Goal: Task Accomplishment & Management: Complete application form

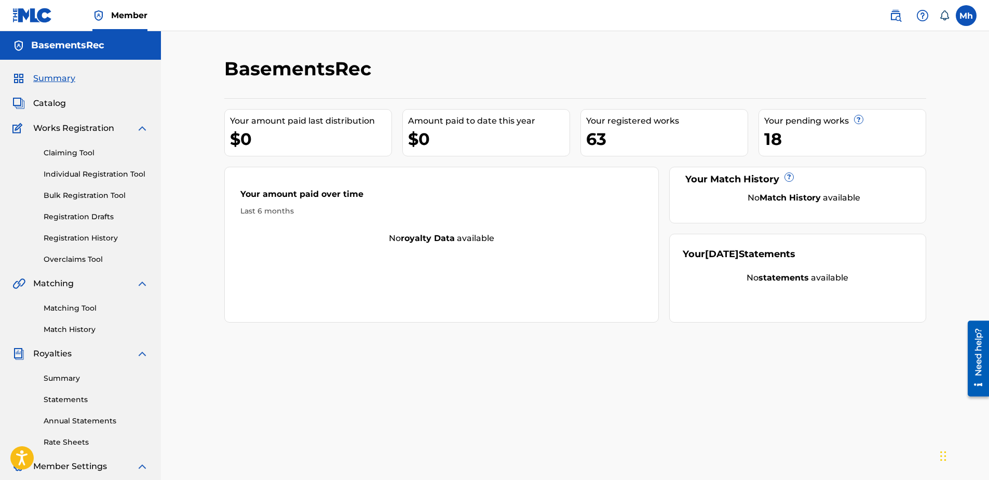
click at [84, 171] on link "Individual Registration Tool" at bounding box center [96, 174] width 105 height 11
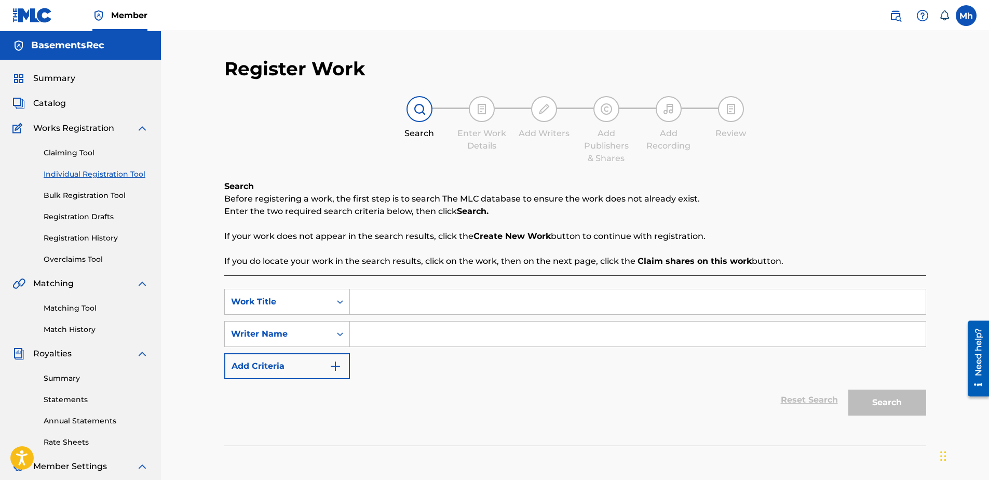
paste input "WATERPROOFINSTRUMENTAL"
type input "WATERPROOFINSTRUMENTAL"
click at [417, 339] on input "Search Form" at bounding box center [638, 333] width 576 height 25
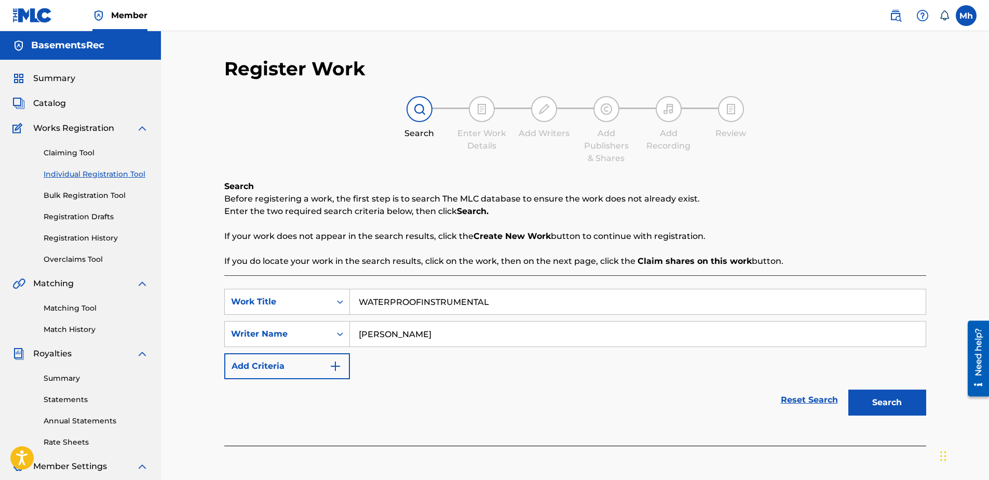
type input "[PERSON_NAME]"
click at [898, 402] on button "Search" at bounding box center [887, 402] width 78 height 26
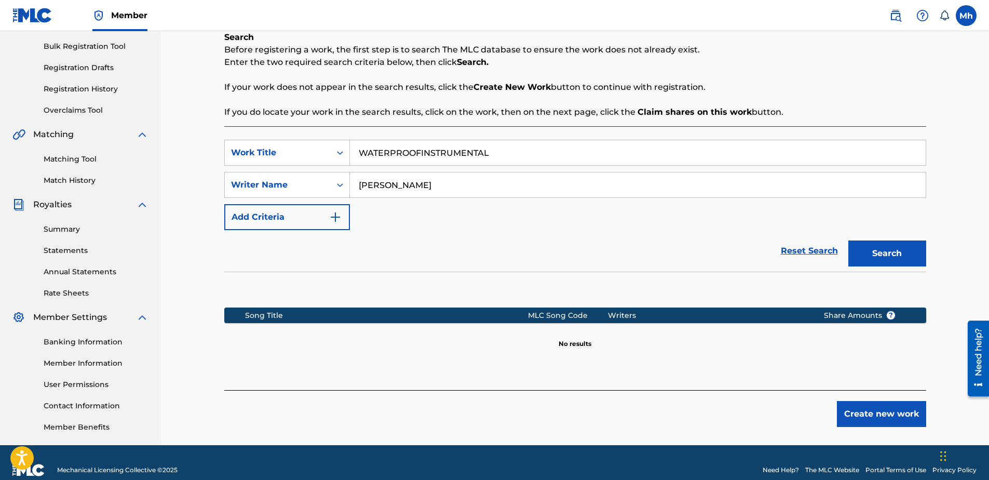
scroll to position [156, 0]
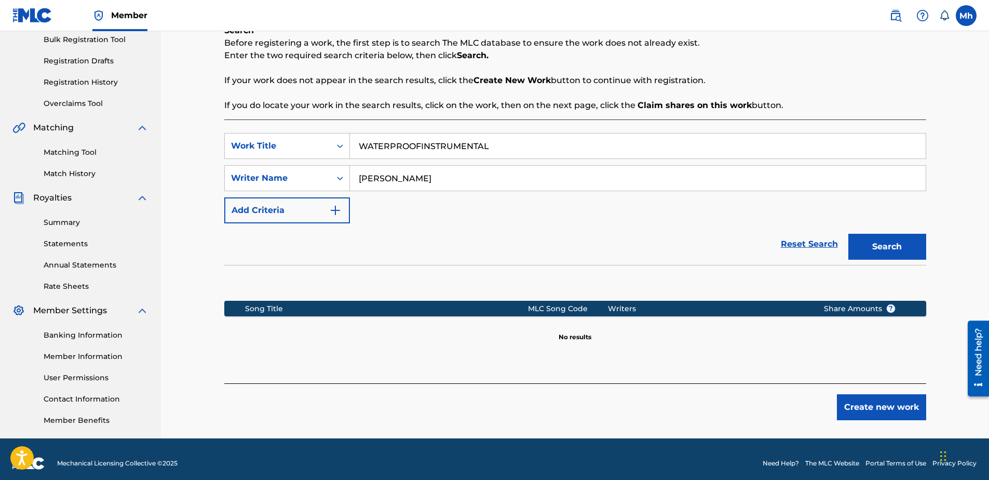
click at [901, 404] on button "Create new work" at bounding box center [881, 407] width 89 height 26
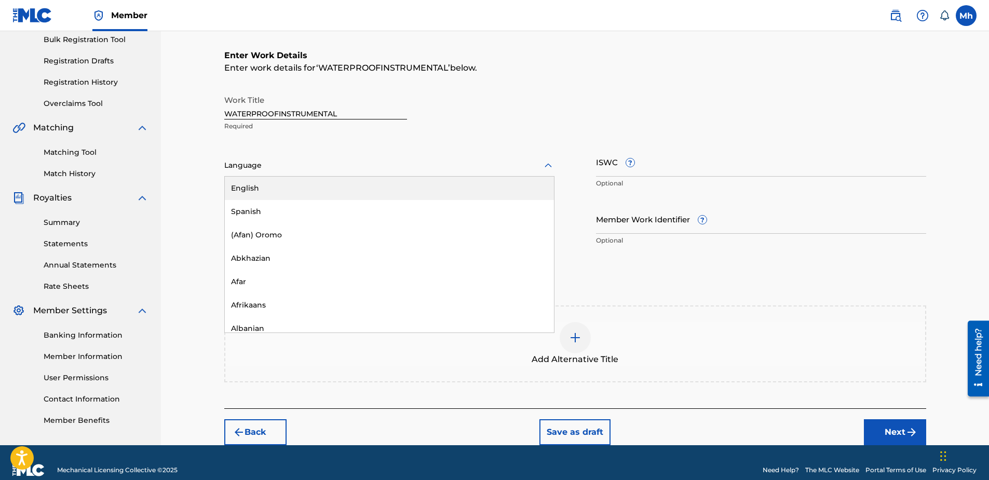
click at [300, 165] on div at bounding box center [389, 165] width 330 height 13
click at [297, 189] on div "English" at bounding box center [389, 187] width 329 height 23
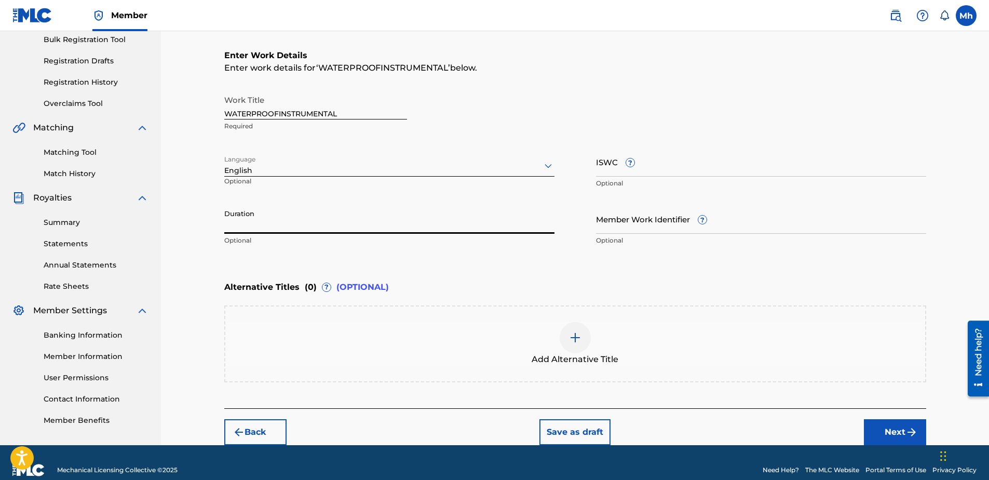
click at [348, 230] on input "Duration" at bounding box center [389, 219] width 330 height 30
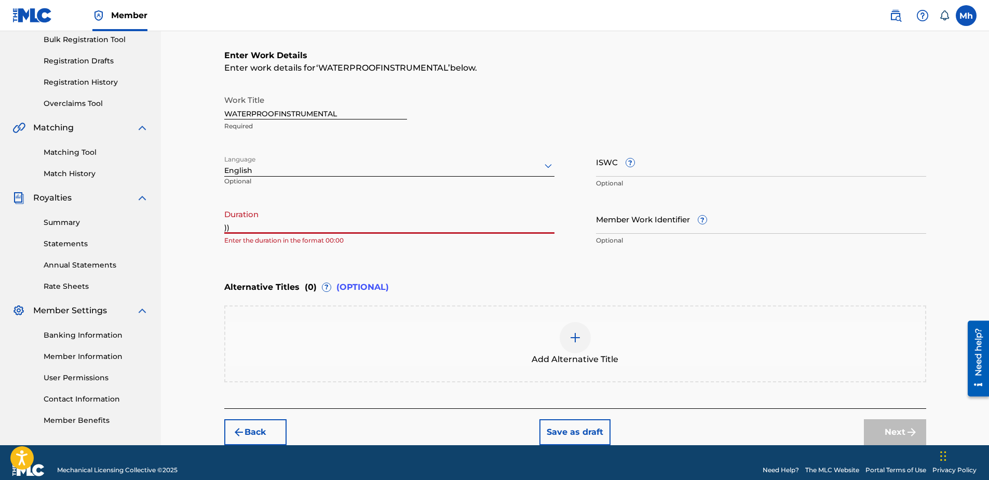
type input ")"
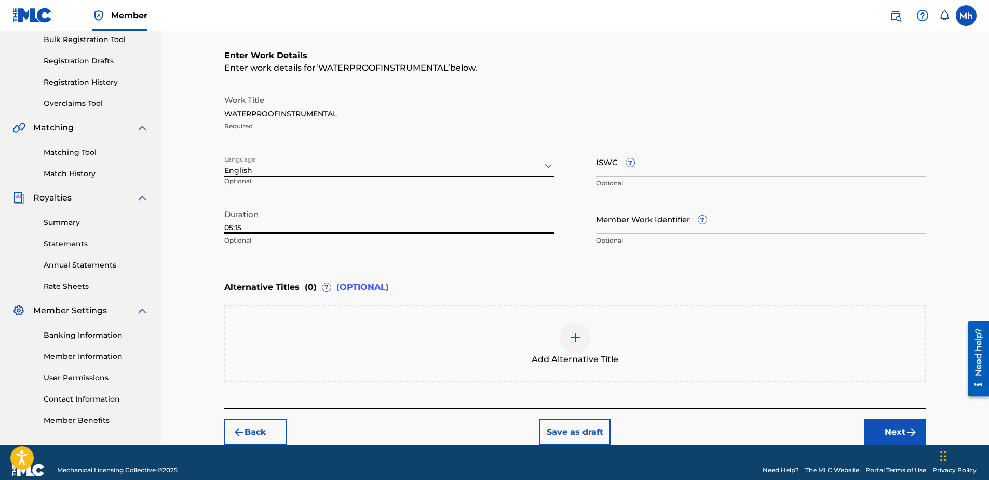
type input "05:15"
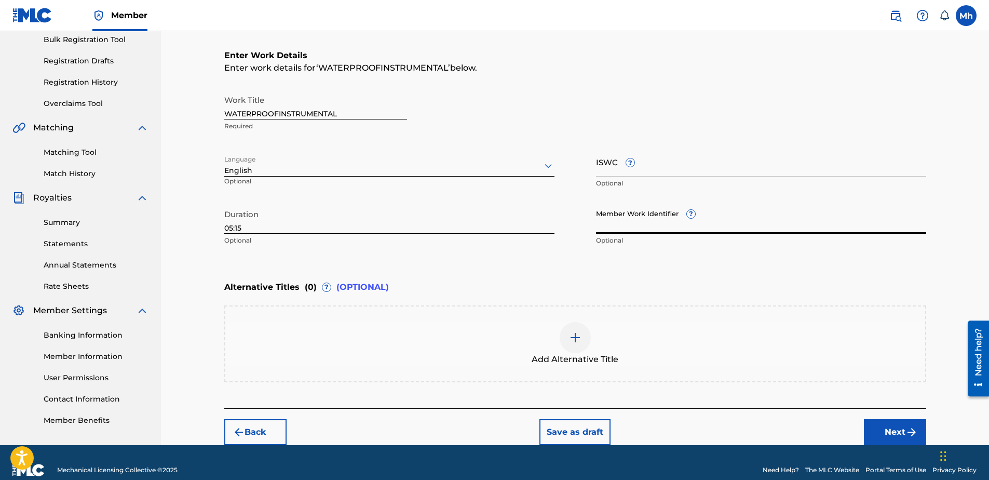
paste input "932169236"
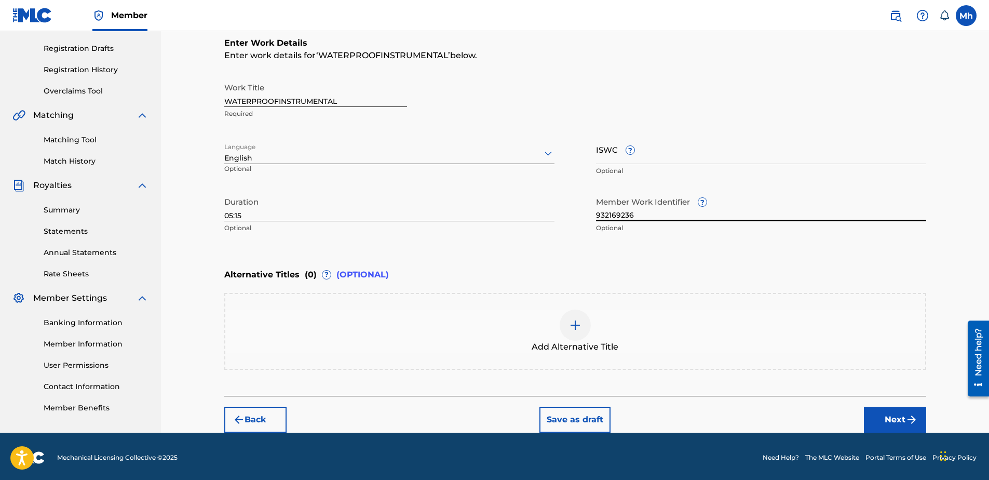
scroll to position [171, 0]
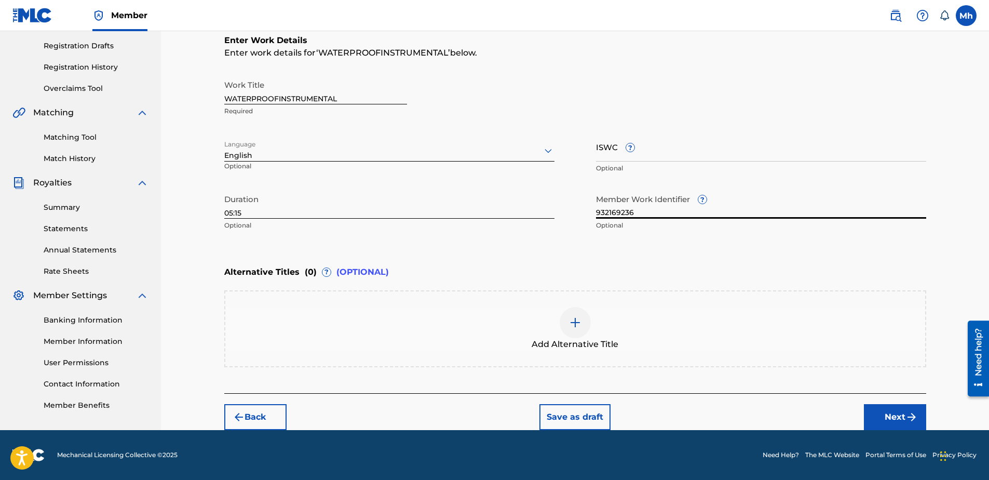
type input "932169236"
click at [904, 415] on button "Next" at bounding box center [895, 417] width 62 height 26
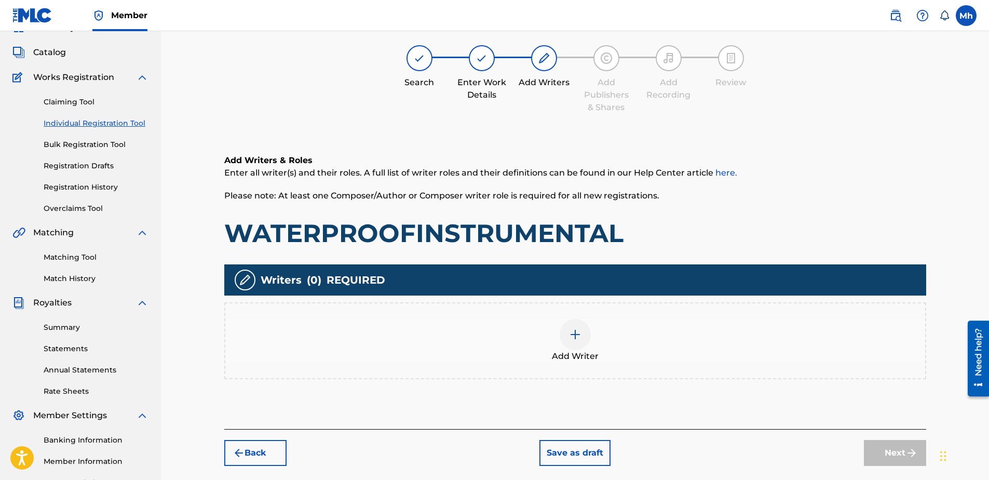
scroll to position [47, 0]
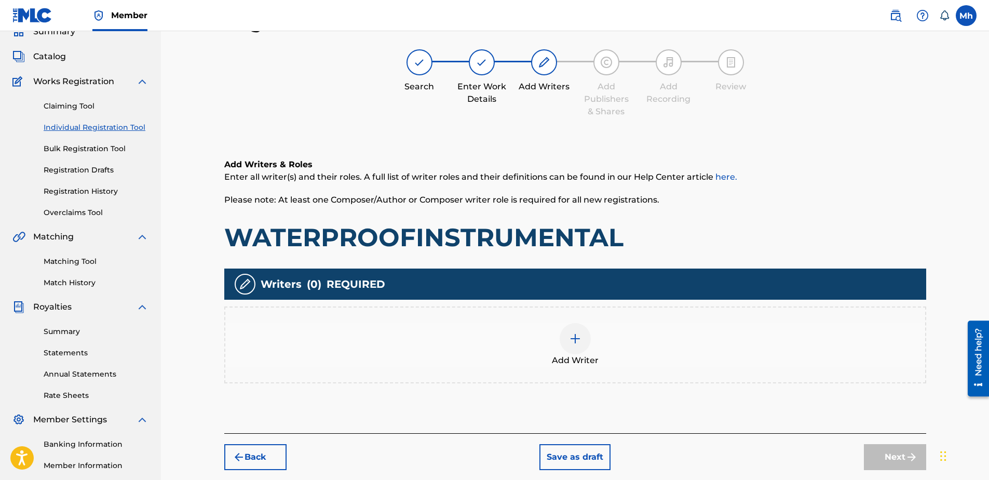
click at [578, 340] on img at bounding box center [575, 338] width 12 height 12
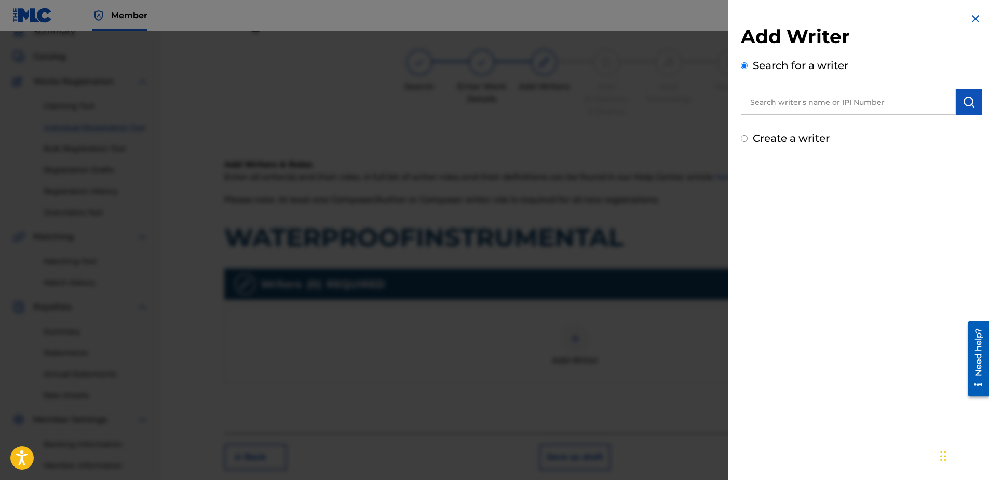
click at [745, 139] on input "Create a writer" at bounding box center [744, 138] width 7 height 7
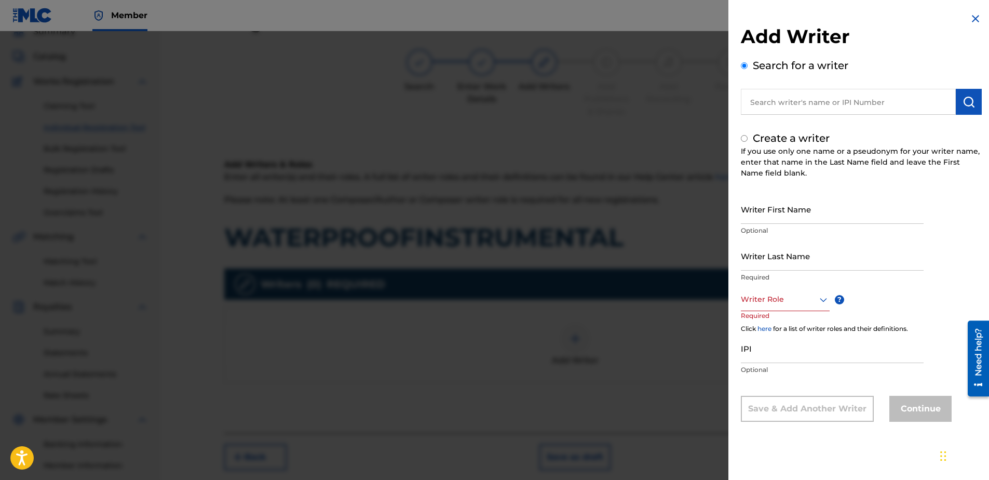
radio input "false"
radio input "true"
click at [781, 217] on input "Writer First Name" at bounding box center [832, 209] width 183 height 30
type input "Mark"
click at [787, 269] on input "Writer Last Name" at bounding box center [832, 256] width 183 height 30
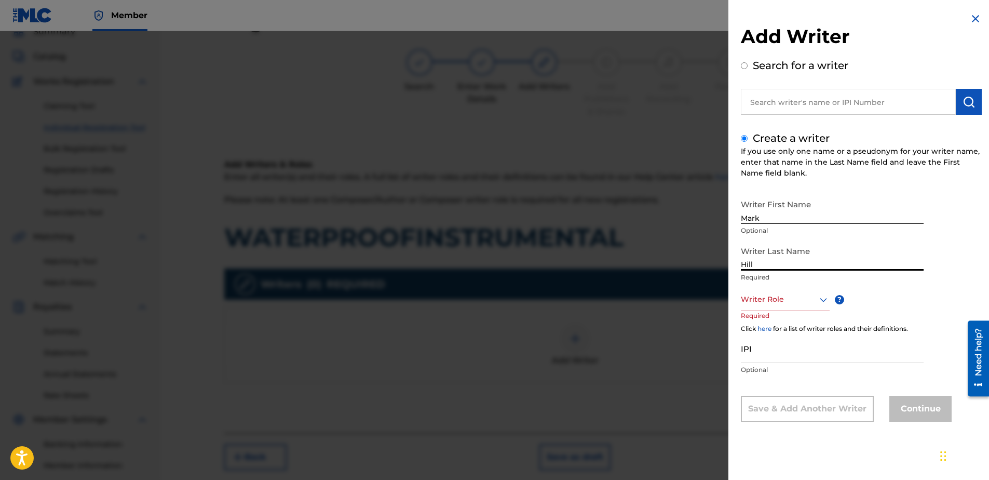
type input "Hill"
click at [791, 299] on div at bounding box center [785, 299] width 89 height 13
click at [791, 414] on div "Composer" at bounding box center [785, 415] width 88 height 23
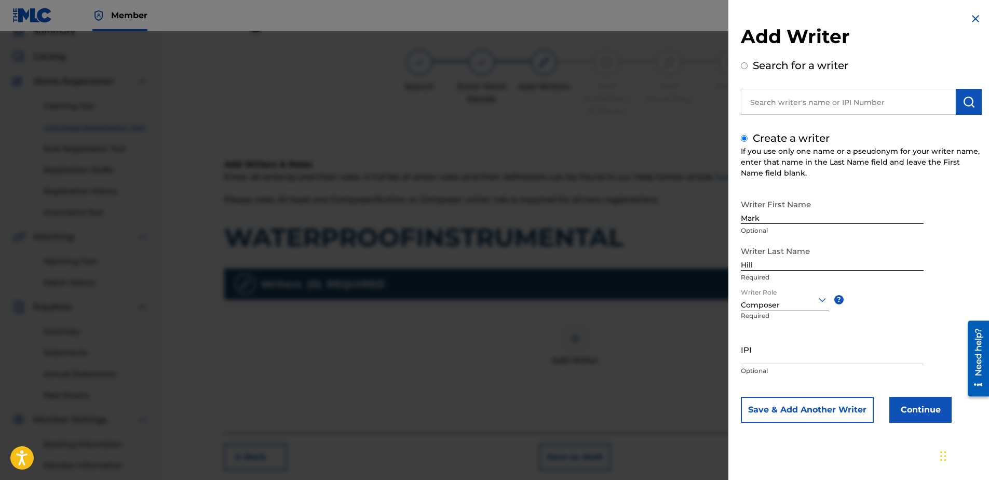
click at [793, 359] on input "IPI" at bounding box center [832, 349] width 183 height 30
type input "506731076"
click at [918, 414] on button "Continue" at bounding box center [920, 410] width 62 height 26
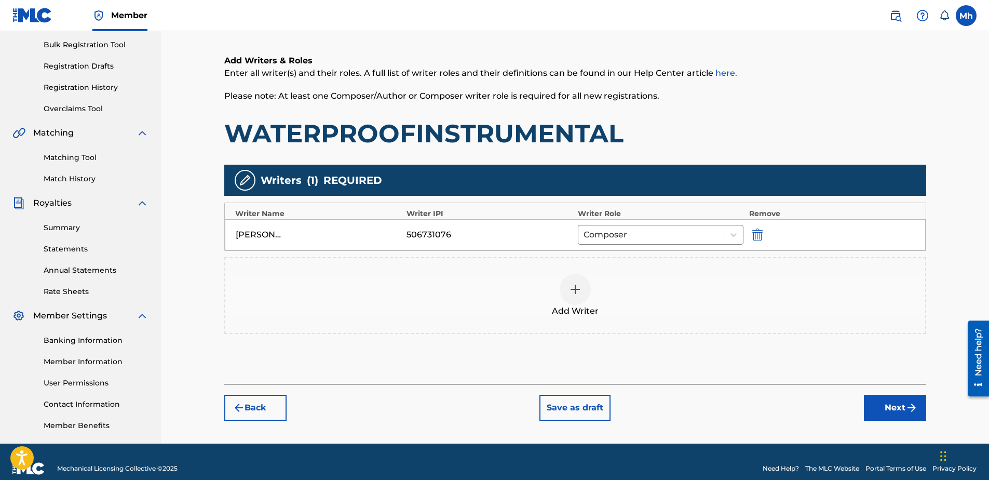
click at [886, 408] on button "Next" at bounding box center [895, 408] width 62 height 26
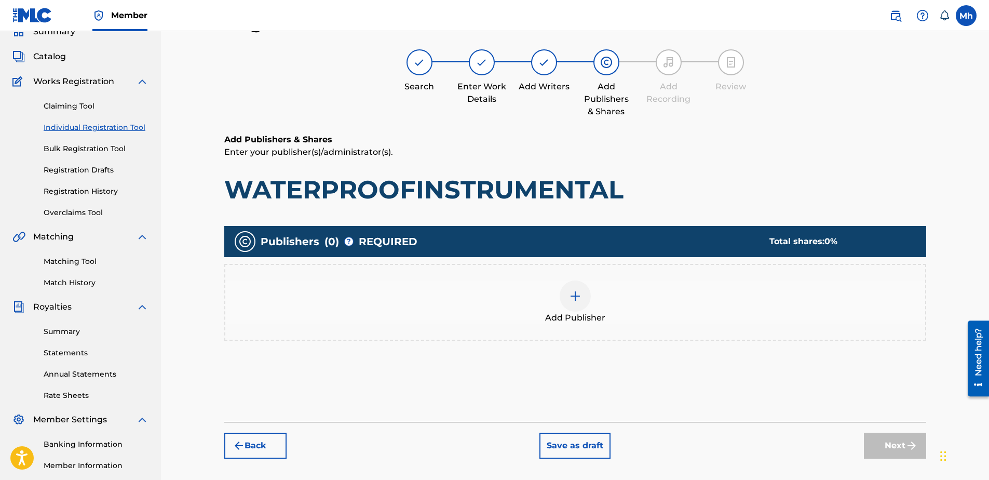
click at [575, 301] on img at bounding box center [575, 296] width 12 height 12
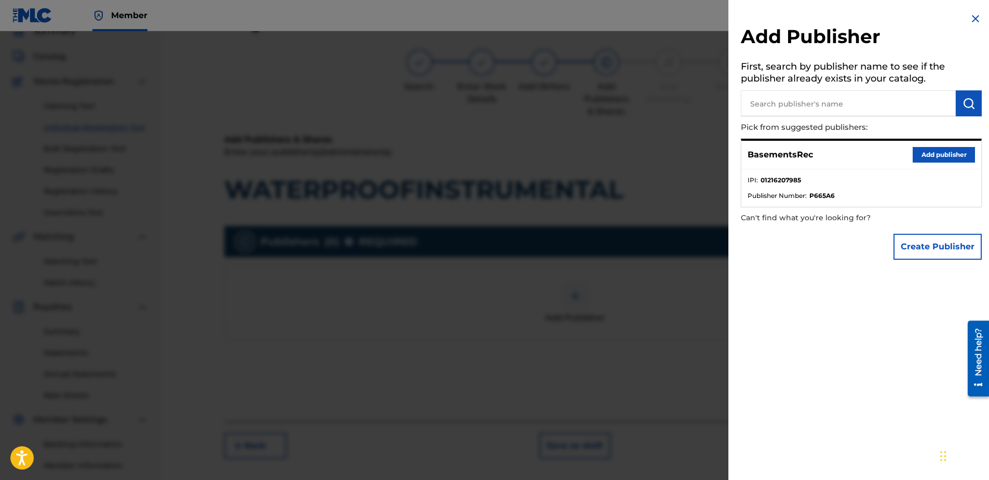
click at [945, 156] on button "Add publisher" at bounding box center [944, 155] width 62 height 16
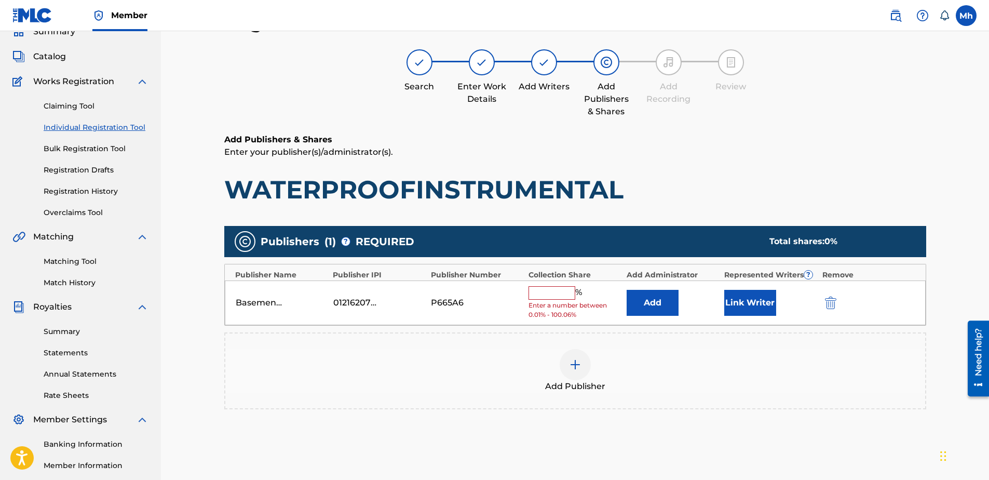
click at [546, 295] on input "text" at bounding box center [551, 292] width 47 height 13
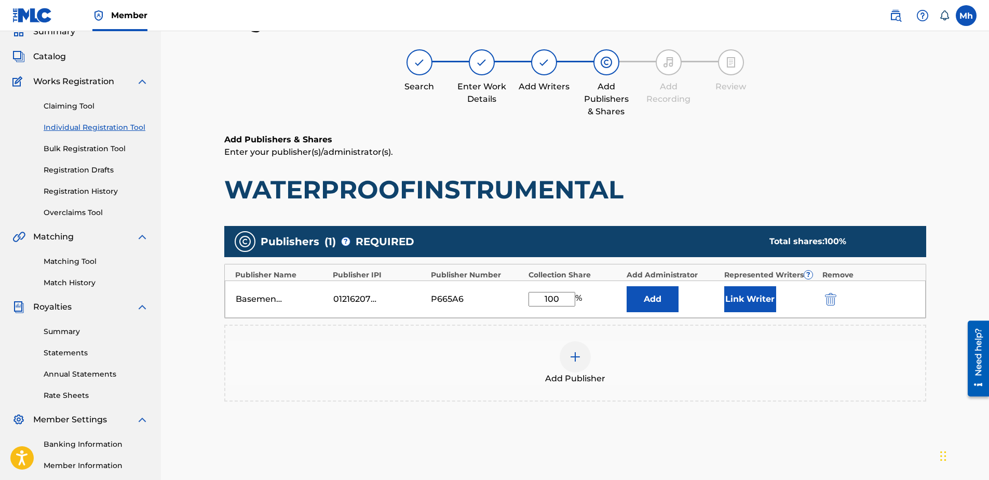
type input "100"
click at [765, 300] on button "Link Writer" at bounding box center [750, 299] width 52 height 26
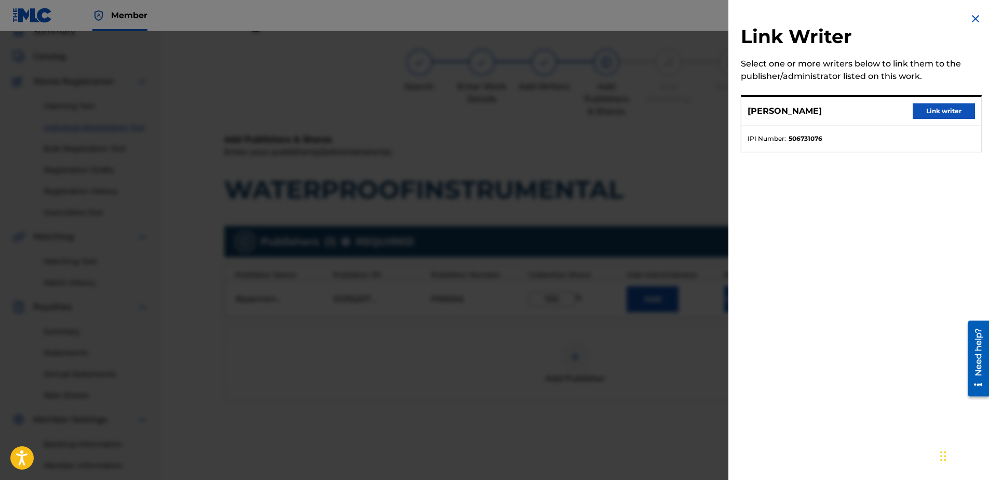
click at [934, 111] on button "Link writer" at bounding box center [944, 111] width 62 height 16
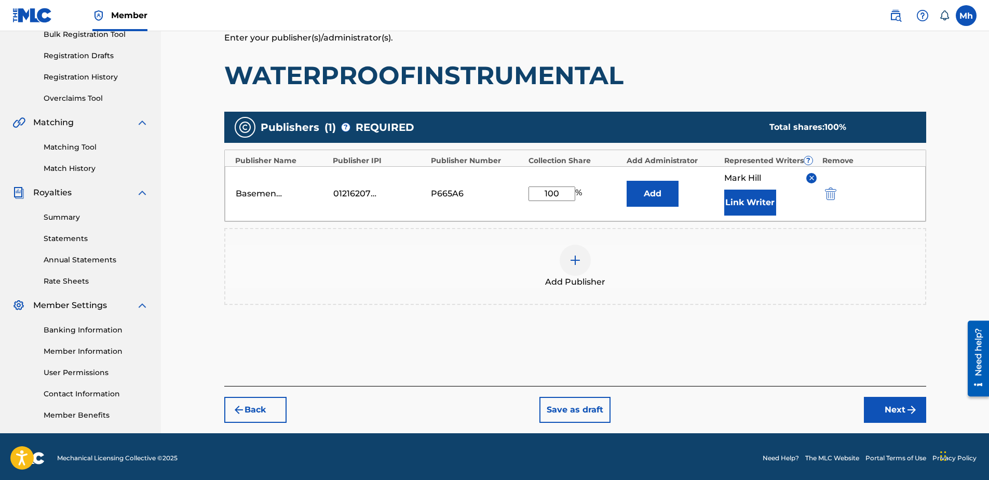
scroll to position [164, 0]
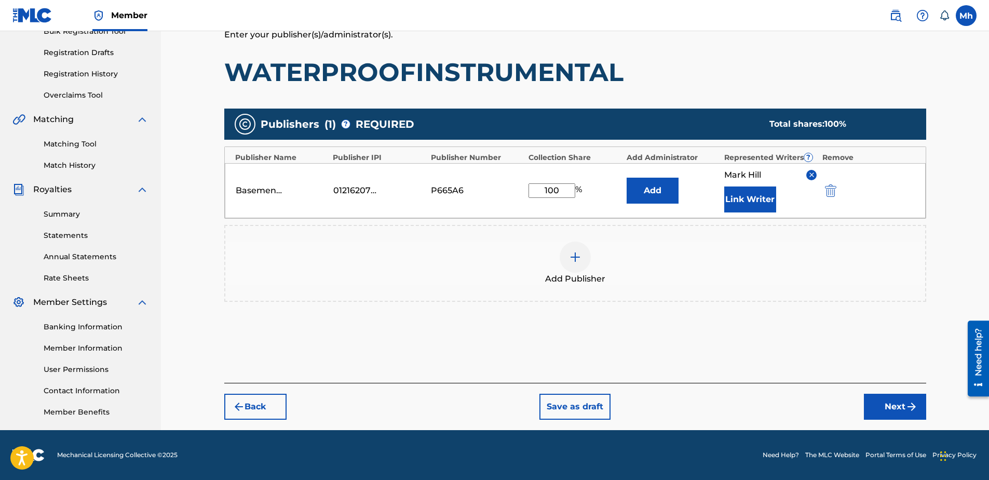
click at [904, 410] on button "Next" at bounding box center [895, 406] width 62 height 26
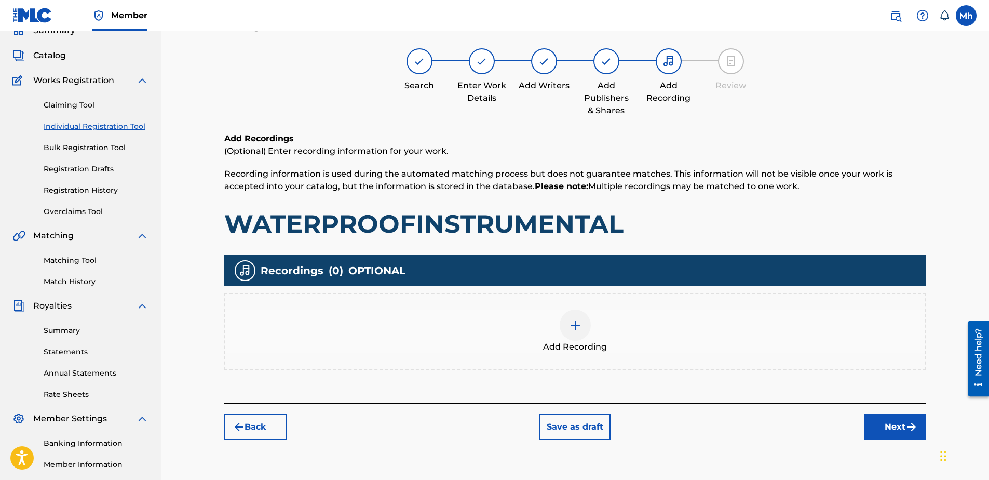
scroll to position [47, 0]
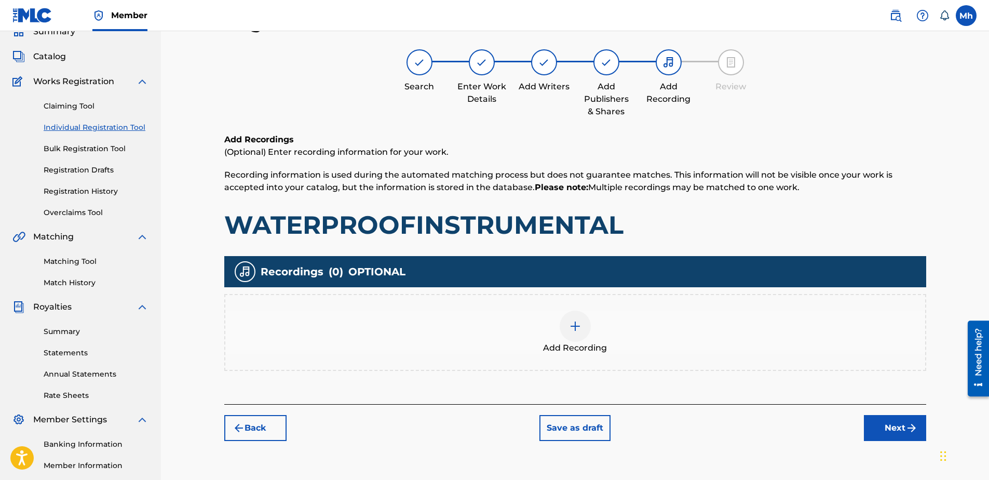
click at [566, 327] on div at bounding box center [575, 325] width 31 height 31
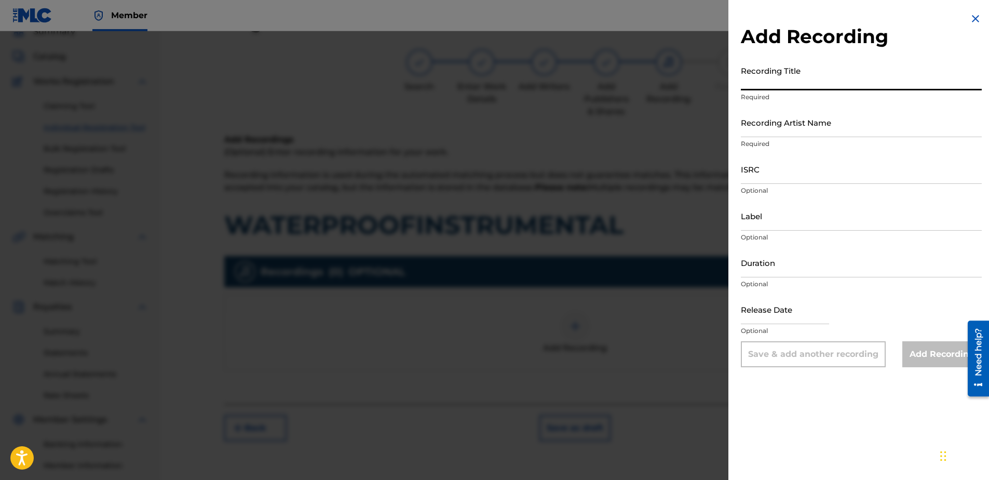
click at [775, 85] on input "Recording Title" at bounding box center [861, 76] width 241 height 30
paste input "932169236"
type input "932169236"
drag, startPoint x: 785, startPoint y: 84, endPoint x: 738, endPoint y: 84, distance: 47.2
click at [738, 84] on div "Add Recording Recording Title 932169236 Required Recording Artist Name Required…" at bounding box center [861, 189] width 266 height 379
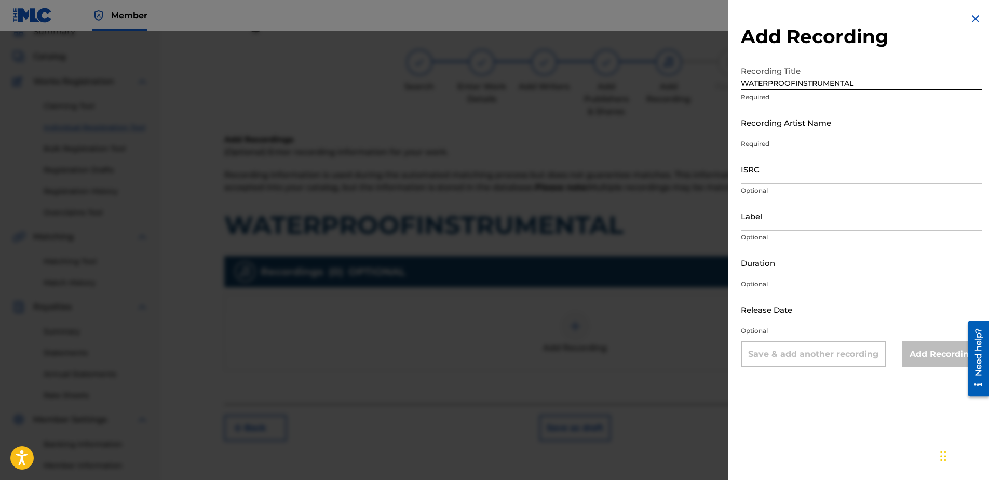
type input "WATERPROOFINSTRUMENTAL"
drag, startPoint x: 838, startPoint y: 132, endPoint x: 843, endPoint y: 115, distance: 17.6
click at [843, 125] on input "Recording Artist Name" at bounding box center [861, 122] width 241 height 30
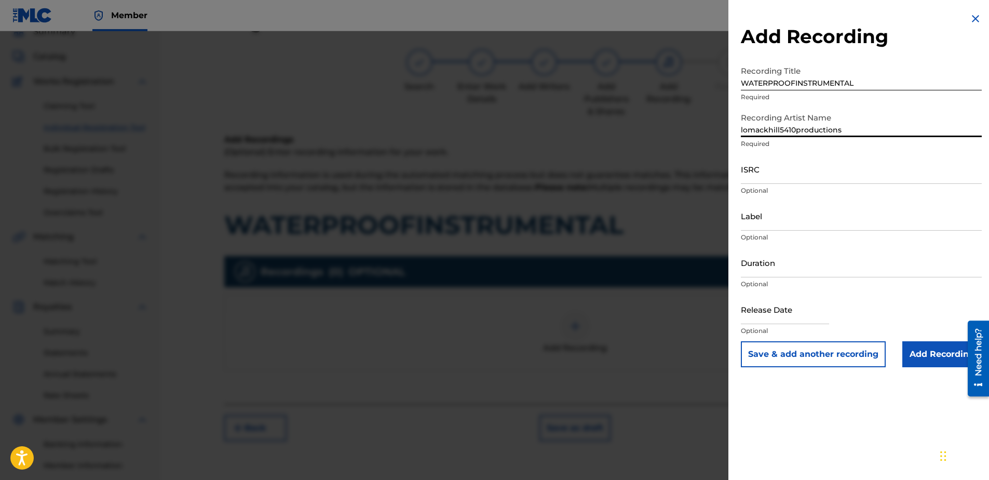
type input "lomackhill5410productions"
click at [747, 173] on input "ISRC" at bounding box center [861, 169] width 241 height 30
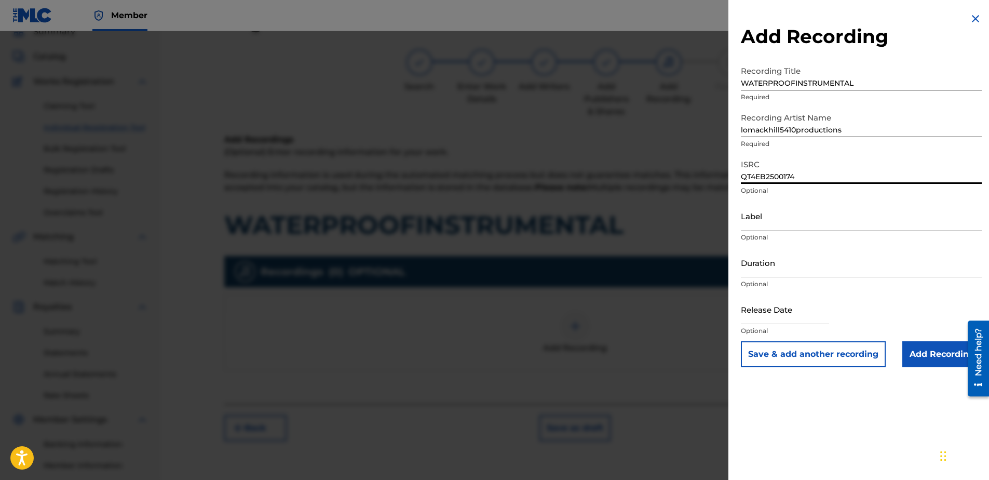
type input "QT4EB2500174"
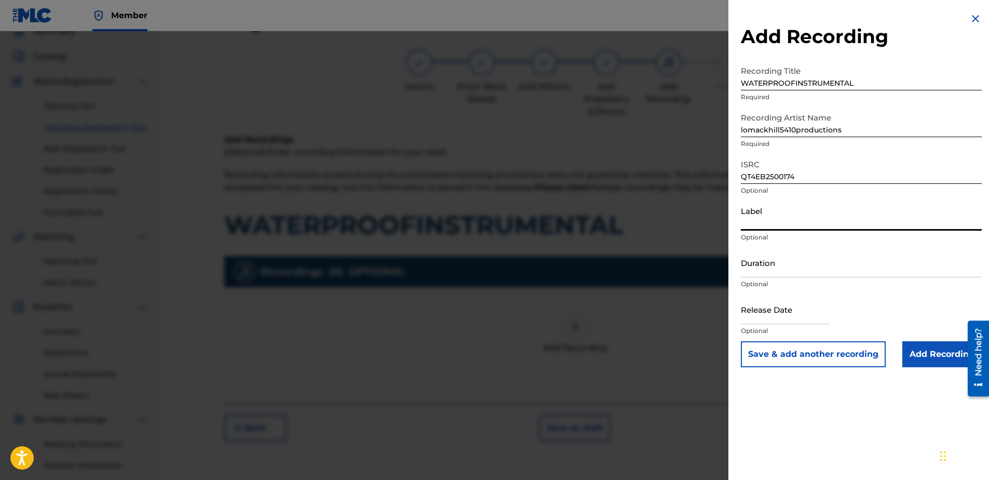
click at [772, 225] on input "Label" at bounding box center [861, 216] width 241 height 30
type input "b"
type input "BasementRec"
click at [753, 273] on input "Duration" at bounding box center [861, 263] width 241 height 30
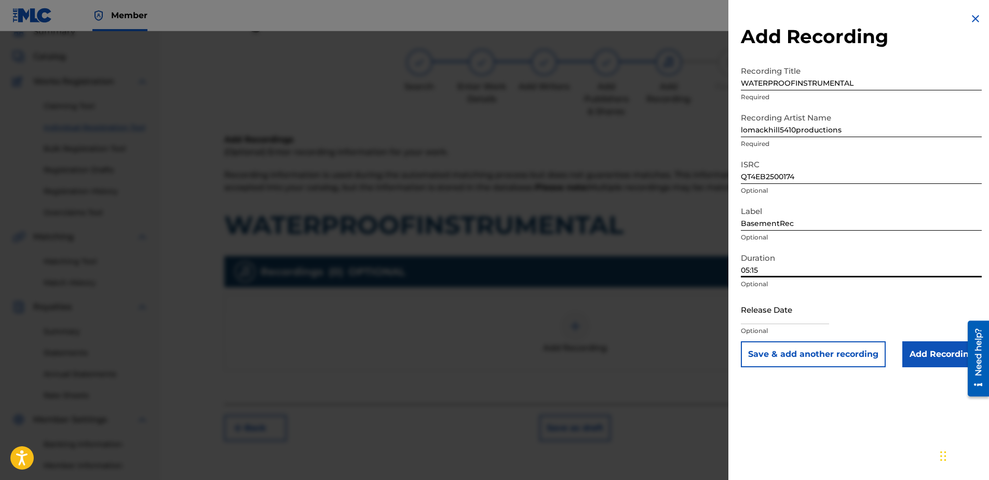
click at [908, 273] on input "05:15" at bounding box center [861, 263] width 241 height 30
type input "05:15"
click at [928, 354] on input "Add Recording" at bounding box center [941, 354] width 79 height 26
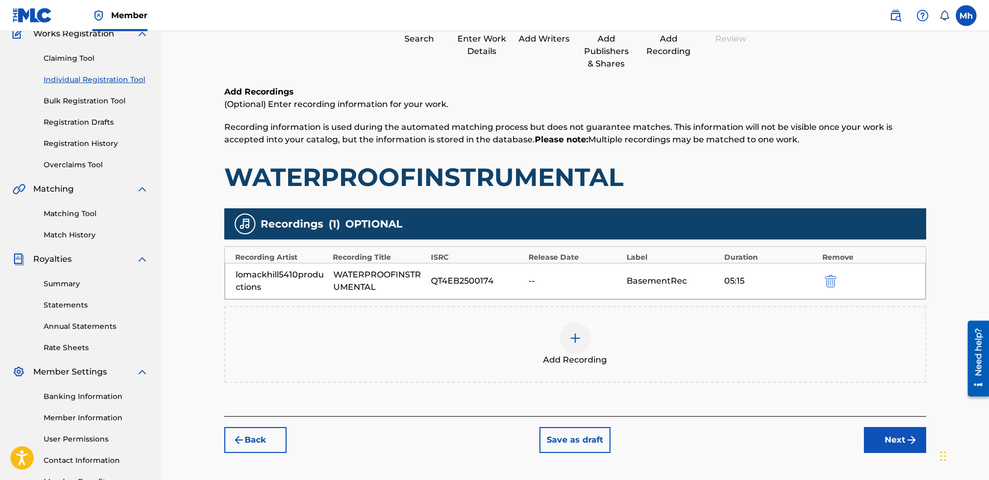
scroll to position [151, 0]
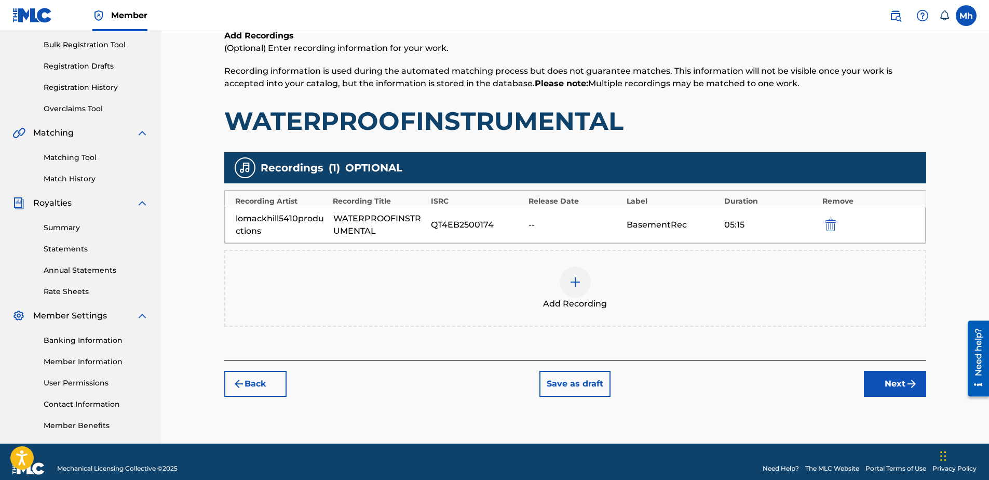
click at [889, 384] on button "Next" at bounding box center [895, 384] width 62 height 26
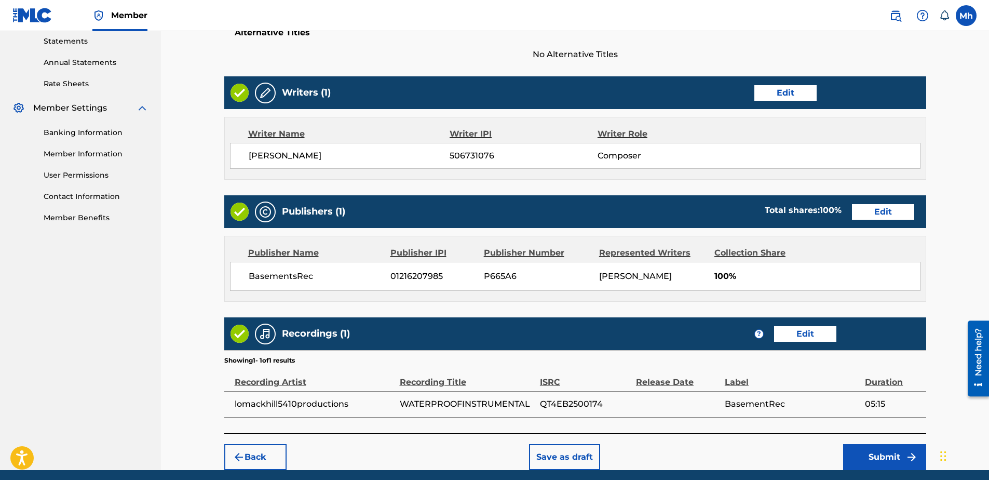
scroll to position [398, 0]
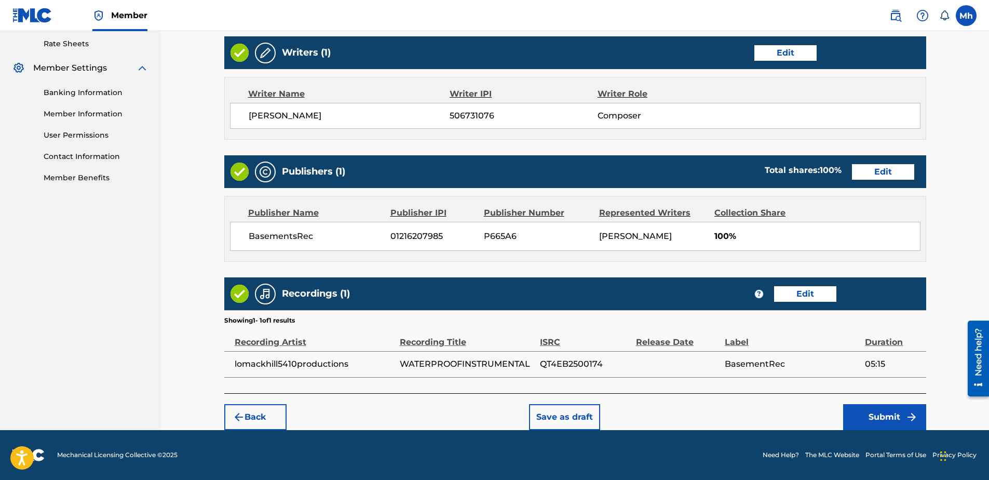
click at [560, 418] on button "Save as draft" at bounding box center [564, 417] width 71 height 26
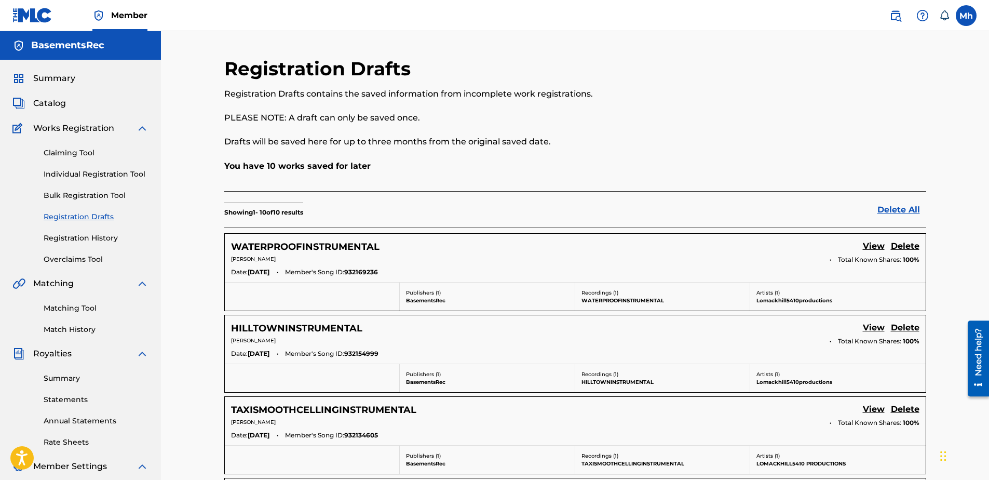
click at [878, 247] on link "View" at bounding box center [874, 247] width 22 height 14
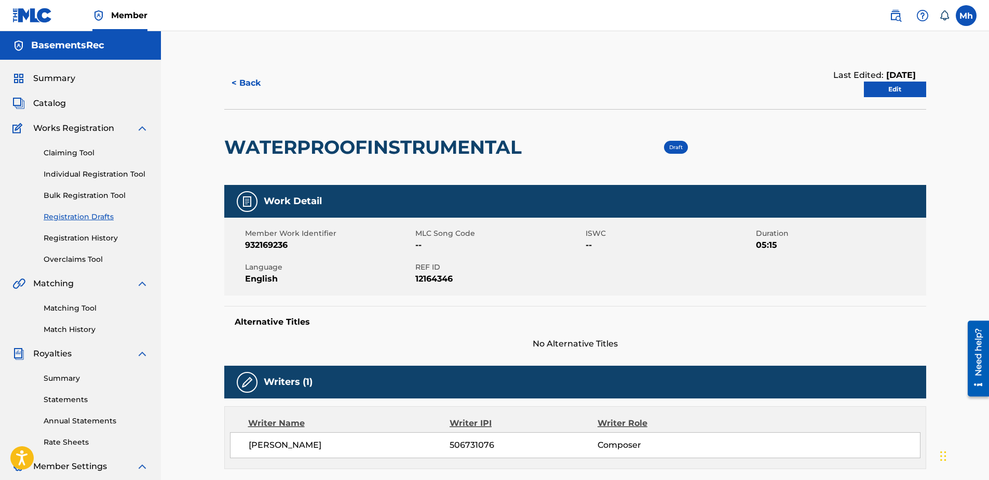
click at [249, 83] on button "< Back" at bounding box center [255, 83] width 62 height 26
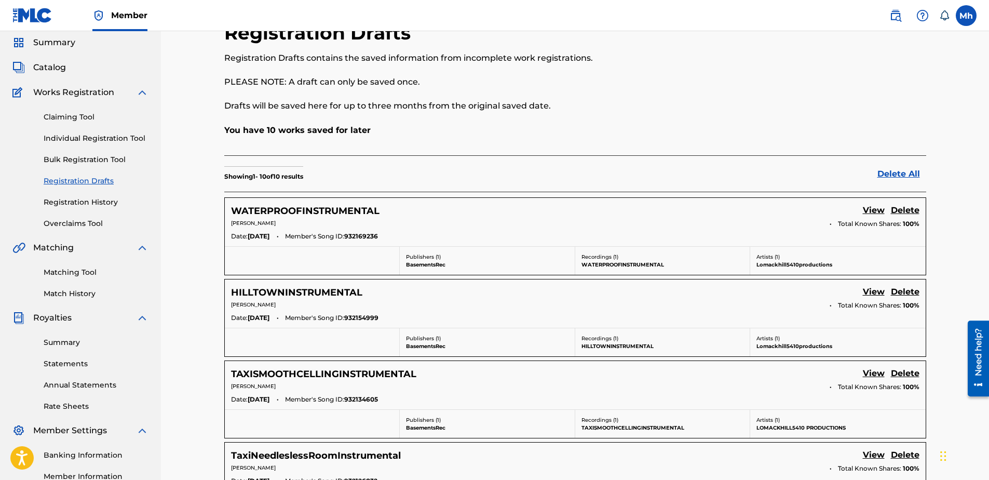
scroll to position [104, 0]
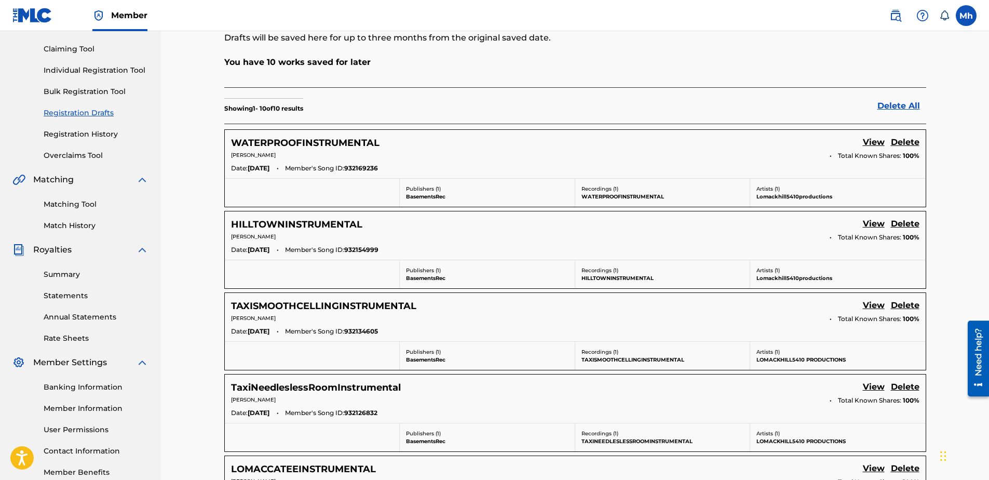
click at [869, 308] on link "View" at bounding box center [874, 306] width 22 height 14
